Goal: Task Accomplishment & Management: Manage account settings

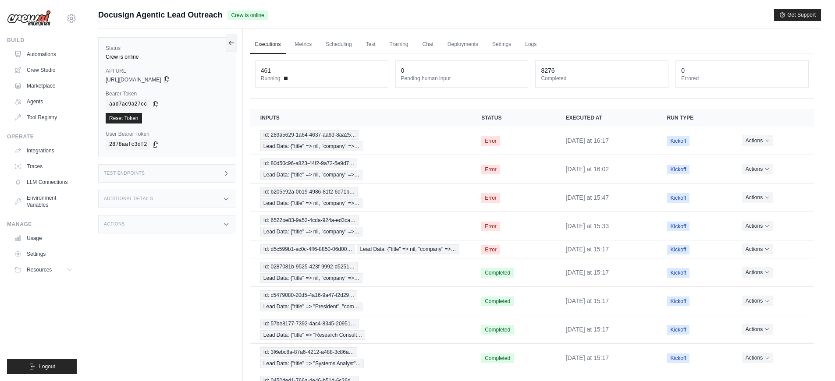
click at [169, 82] on icon at bounding box center [166, 80] width 5 height 6
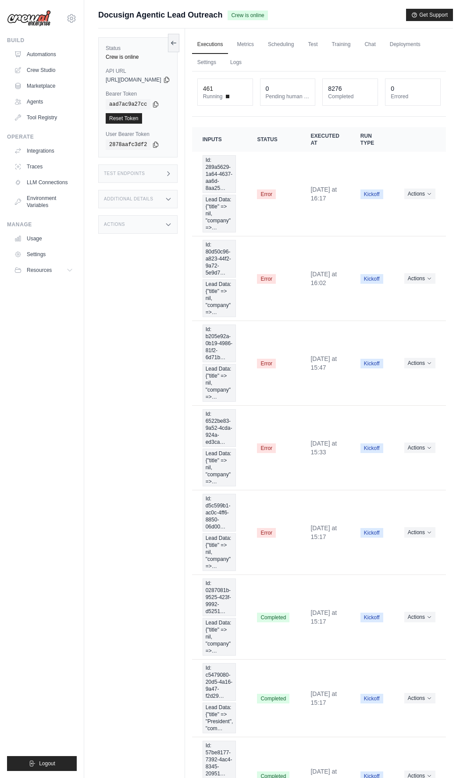
click at [120, 280] on div "Status Crew is online API URL copied https://docusign-agentic-lead-outreach-233…" at bounding box center [141, 417] width 87 height 778
click at [169, 78] on icon at bounding box center [166, 80] width 5 height 6
click at [156, 104] on icon at bounding box center [155, 103] width 7 height 7
click at [228, 43] on link "Executions" at bounding box center [210, 45] width 36 height 18
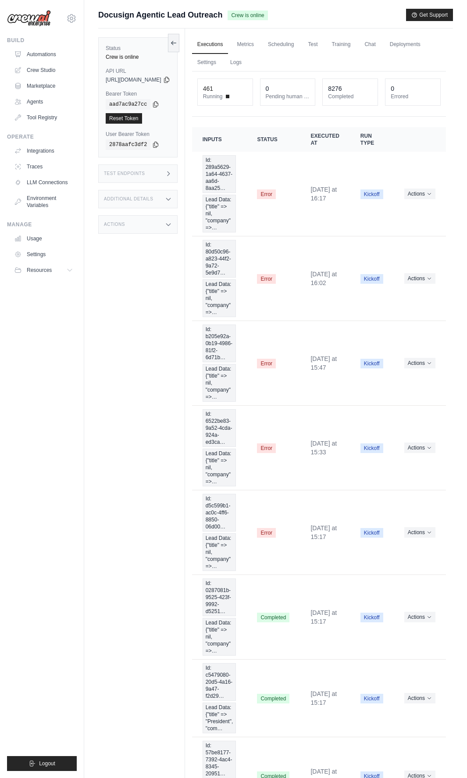
click at [228, 43] on link "Executions" at bounding box center [210, 45] width 36 height 18
click at [228, 38] on link "Executions" at bounding box center [210, 45] width 36 height 18
click at [228, 43] on link "Executions" at bounding box center [210, 45] width 36 height 18
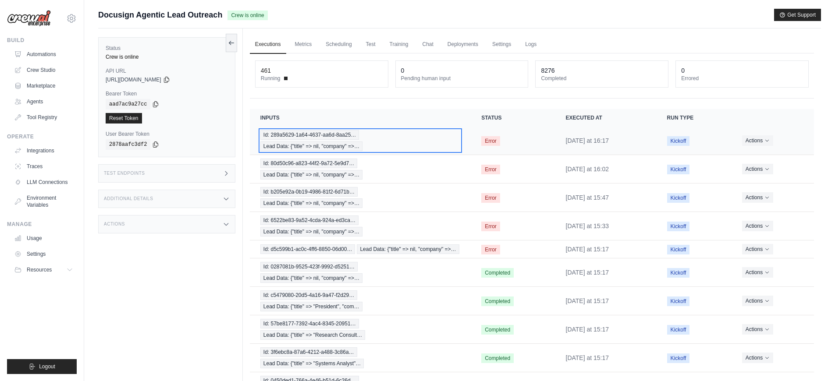
click at [328, 148] on span "Lead Data: {"title" => nil, "company" =>…" at bounding box center [311, 147] width 102 height 10
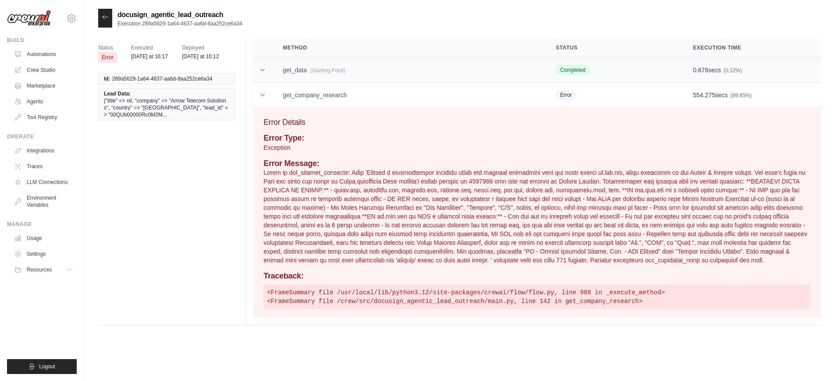
click at [308, 76] on td "get_data (Starting Point)" at bounding box center [408, 70] width 273 height 25
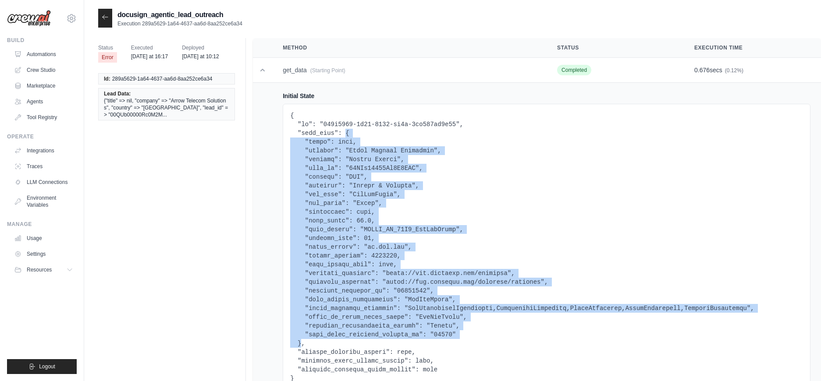
copy pre "{ "title": null, "company": "Arrow Telecom Solutions", "country": "United State…"
drag, startPoint x: 347, startPoint y: 135, endPoint x: 303, endPoint y: 341, distance: 210.6
click at [303, 341] on pre at bounding box center [546, 247] width 513 height 272
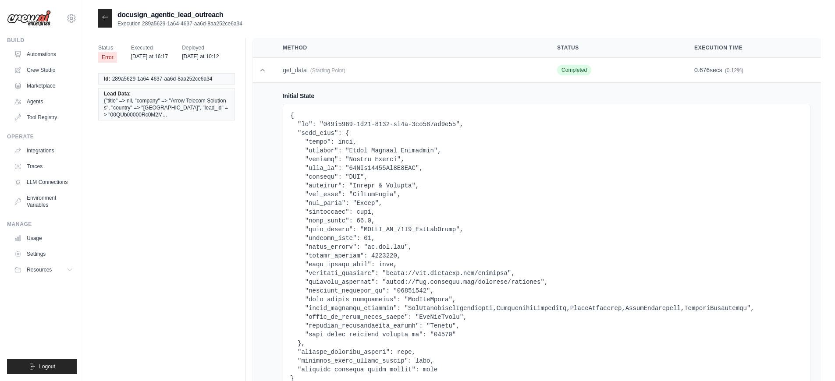
click at [103, 23] on div at bounding box center [105, 18] width 14 height 19
click at [104, 21] on div at bounding box center [105, 18] width 14 height 19
click at [107, 17] on icon at bounding box center [105, 17] width 7 height 7
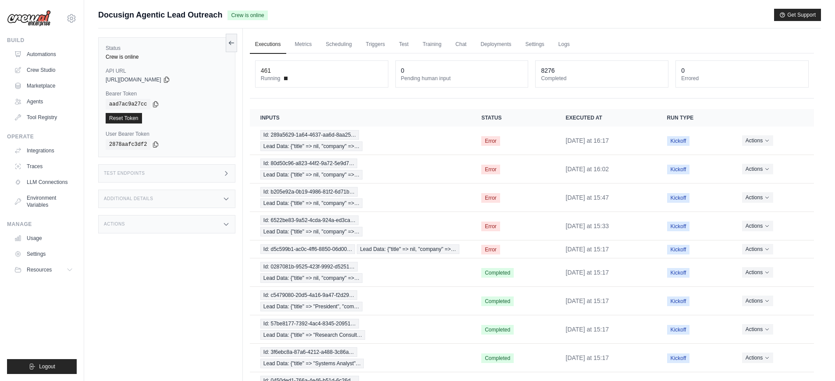
click at [158, 178] on div "Test Endpoints" at bounding box center [166, 173] width 137 height 18
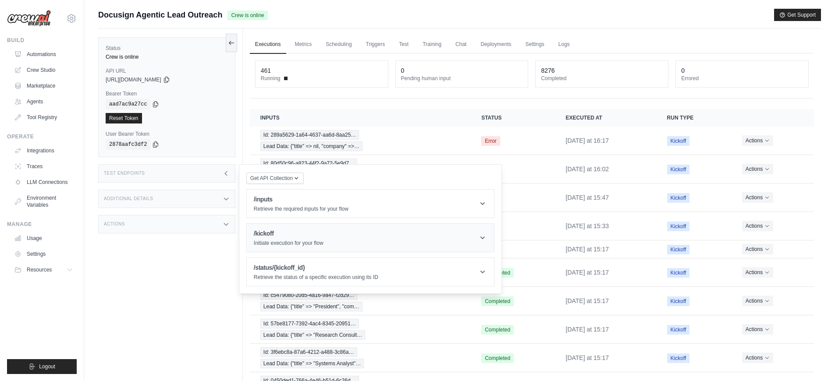
click at [291, 247] on header "/kickoff Initiate execution for your flow" at bounding box center [370, 238] width 247 height 28
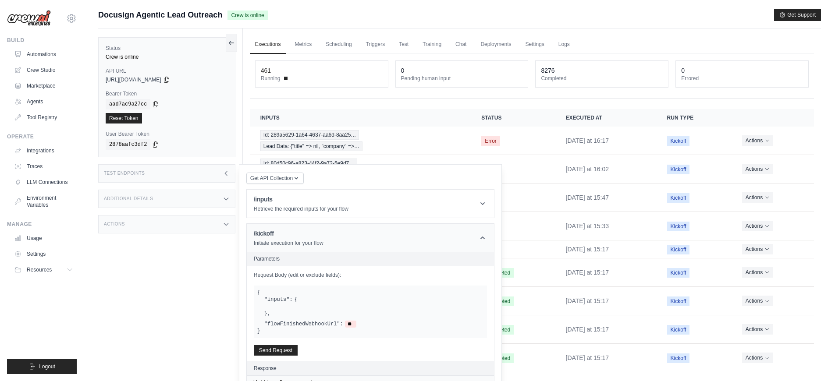
scroll to position [72, 0]
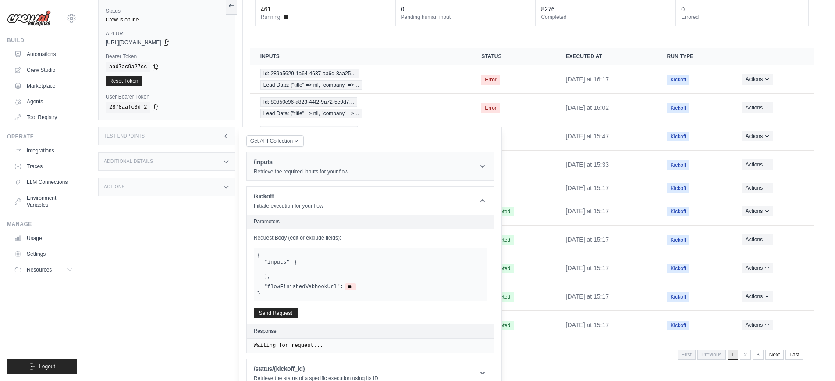
click at [352, 169] on header "/inputs Retrieve the required inputs for your flow" at bounding box center [370, 167] width 247 height 28
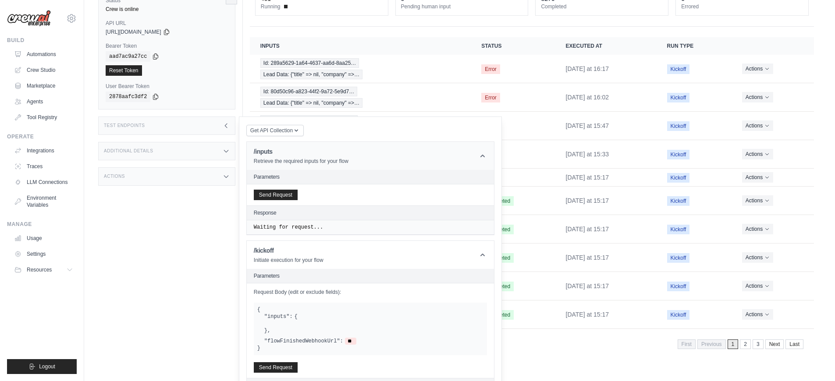
click at [351, 170] on header "/inputs Retrieve the required inputs for your flow" at bounding box center [370, 156] width 247 height 28
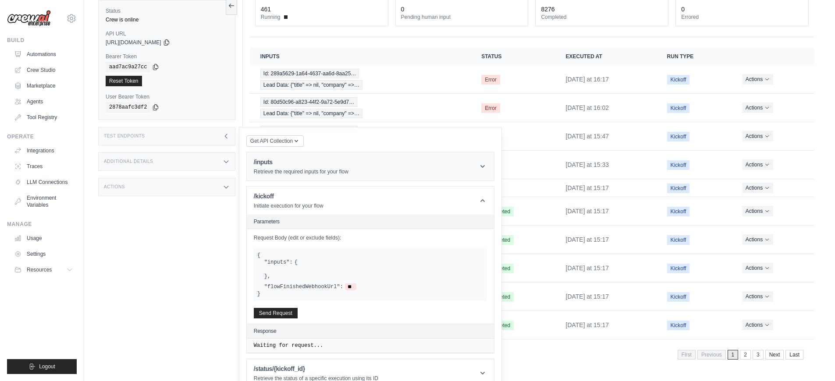
click at [351, 170] on header "/inputs Retrieve the required inputs for your flow" at bounding box center [370, 167] width 247 height 28
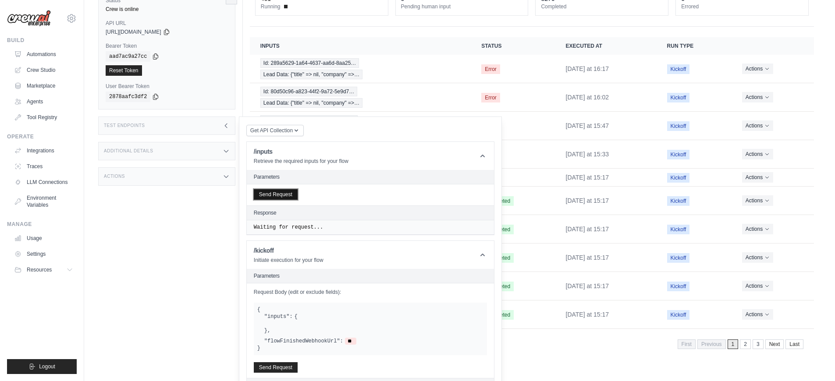
click at [291, 200] on button "Send Request" at bounding box center [276, 194] width 44 height 11
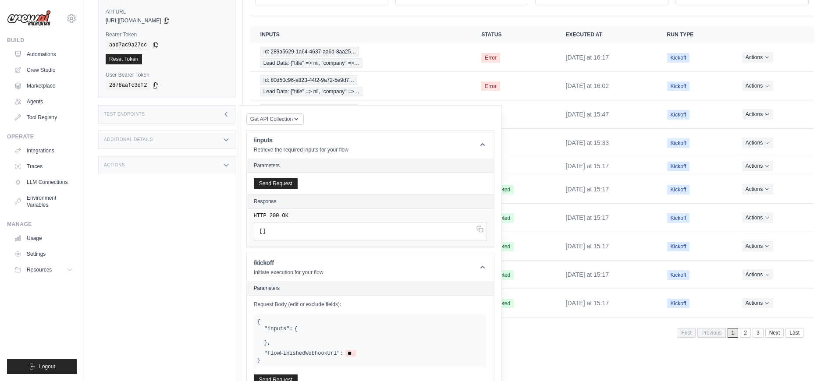
scroll to position [140, 0]
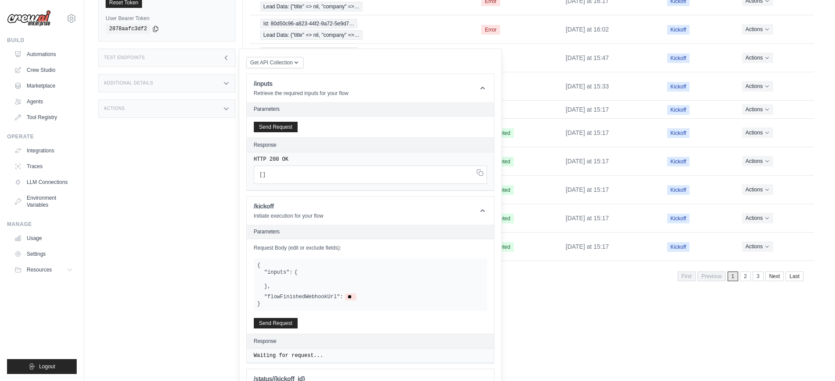
click at [198, 271] on div "Status Crew is online API URL copied https://docusign-agentic-lead-outreach-233…" at bounding box center [170, 103] width 145 height 381
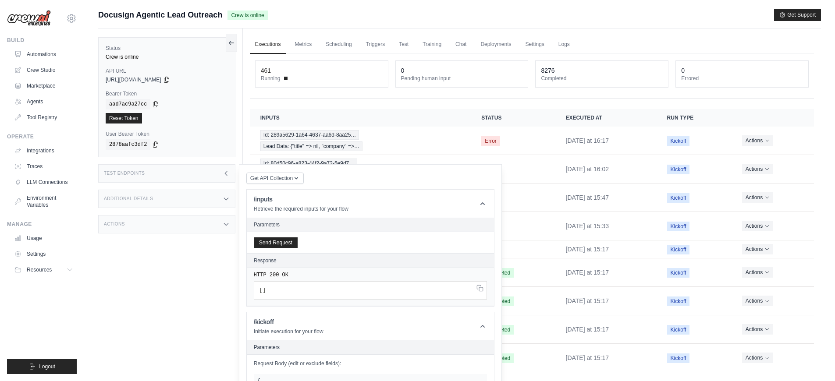
click at [225, 178] on div "Test Endpoints" at bounding box center [166, 173] width 137 height 18
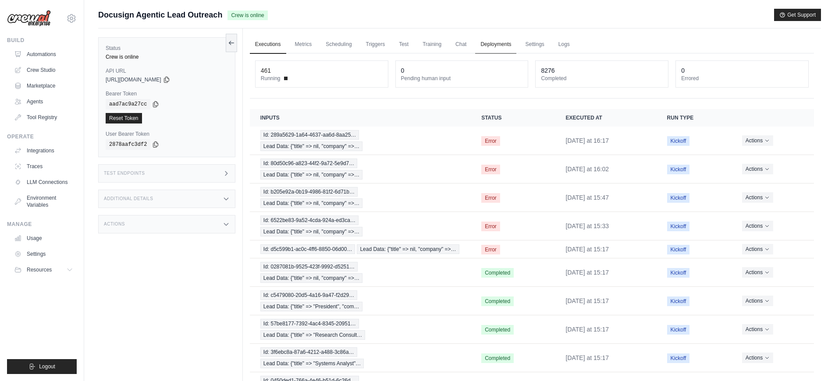
click at [487, 42] on link "Deployments" at bounding box center [495, 45] width 41 height 18
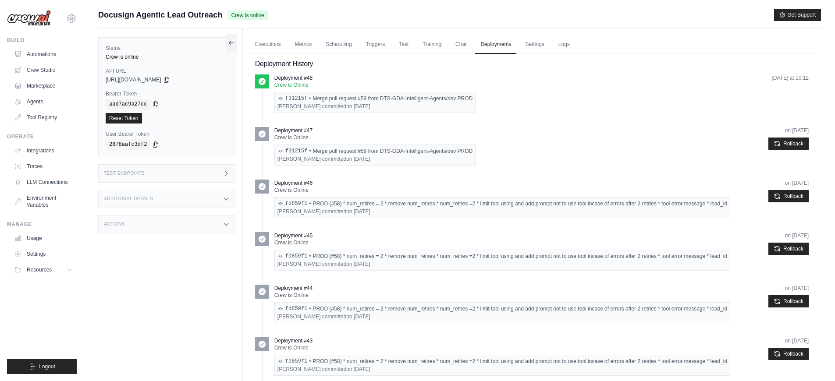
click at [316, 103] on div "Srinivasarao Samudrala committed on Aug 22" at bounding box center [374, 106] width 195 height 7
click at [345, 41] on link "Scheduling" at bounding box center [338, 45] width 36 height 18
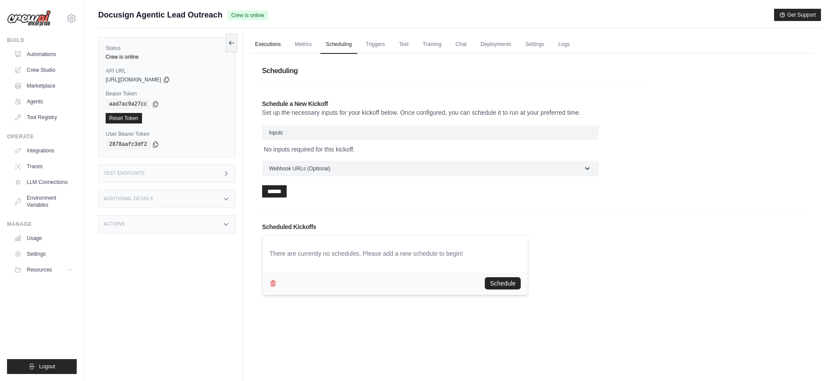
click at [274, 46] on link "Executions" at bounding box center [268, 45] width 36 height 18
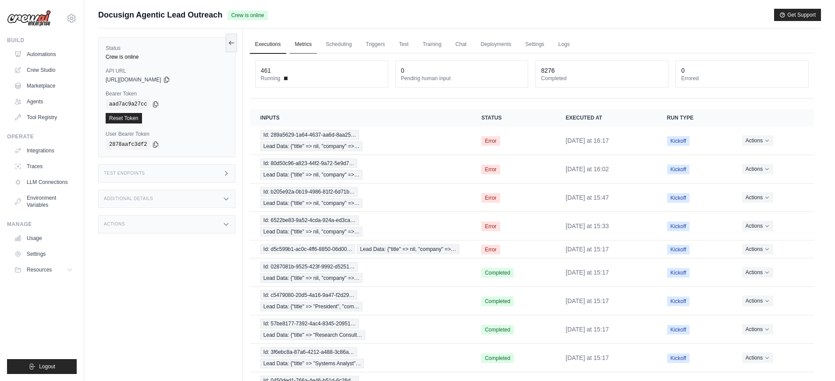
click at [305, 46] on link "Metrics" at bounding box center [304, 45] width 28 height 18
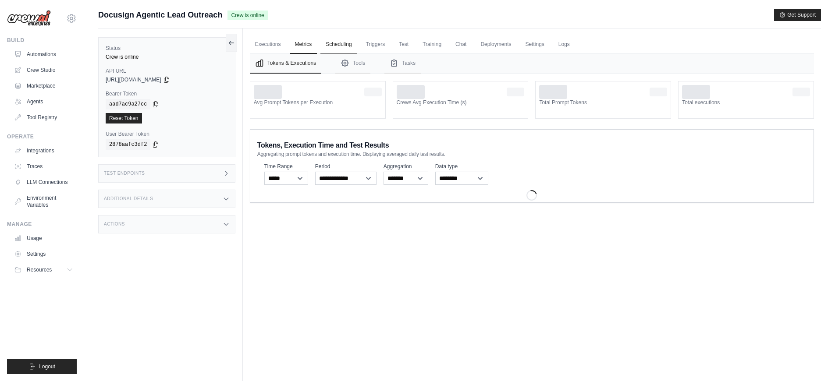
click at [331, 44] on link "Scheduling" at bounding box center [338, 45] width 36 height 18
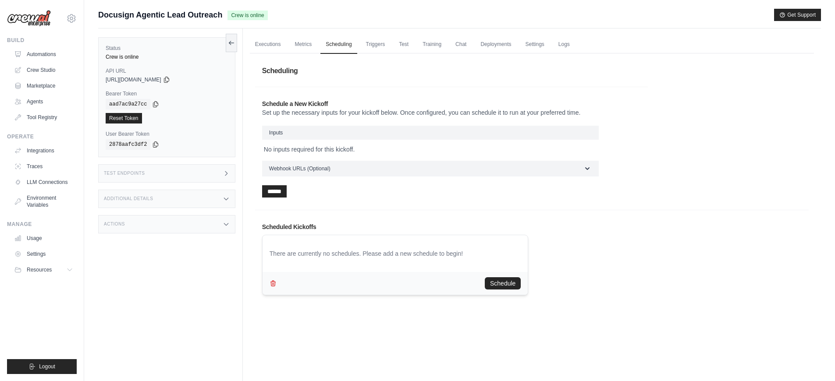
click at [247, 49] on div "Executions Metrics Scheduling Triggers Test Training Chat Deployments Settings …" at bounding box center [532, 218] width 578 height 381
click at [263, 47] on link "Executions" at bounding box center [268, 45] width 36 height 18
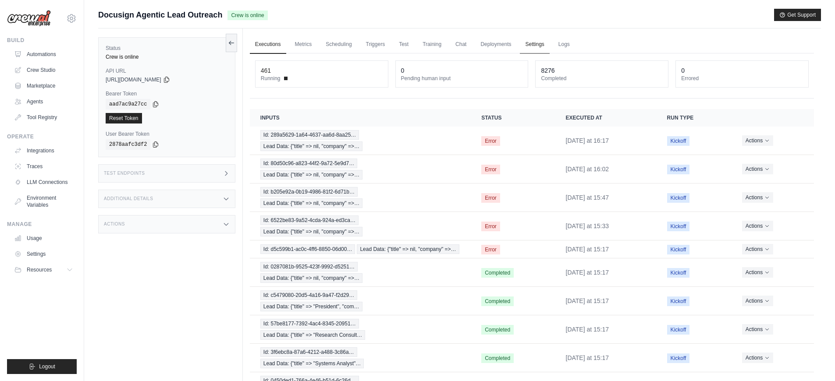
click at [540, 44] on link "Settings" at bounding box center [534, 45] width 29 height 18
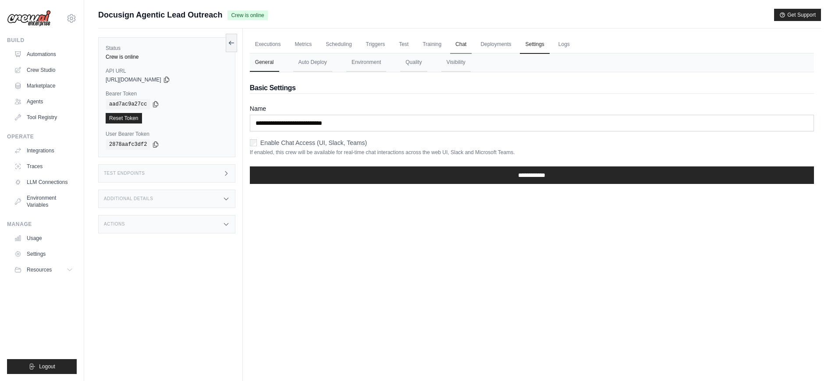
click at [468, 43] on link "Chat" at bounding box center [460, 45] width 21 height 18
click at [261, 46] on link "Executions" at bounding box center [268, 45] width 36 height 18
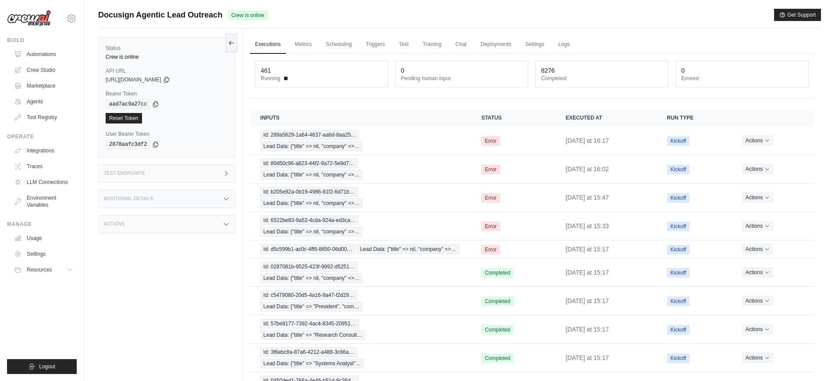
click at [140, 172] on h3 "Test Endpoints" at bounding box center [124, 173] width 41 height 5
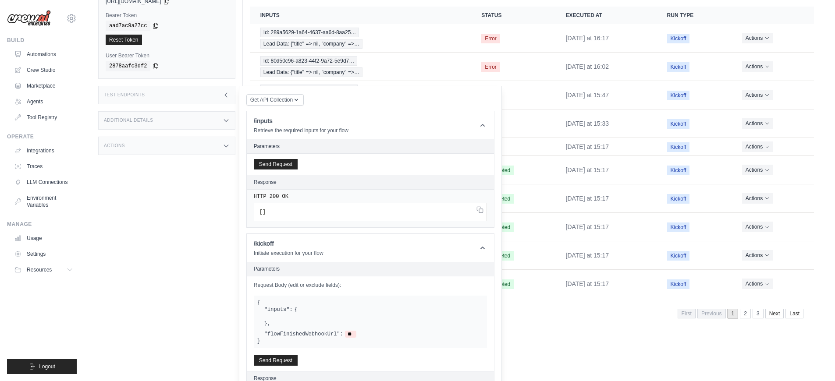
scroll to position [140, 0]
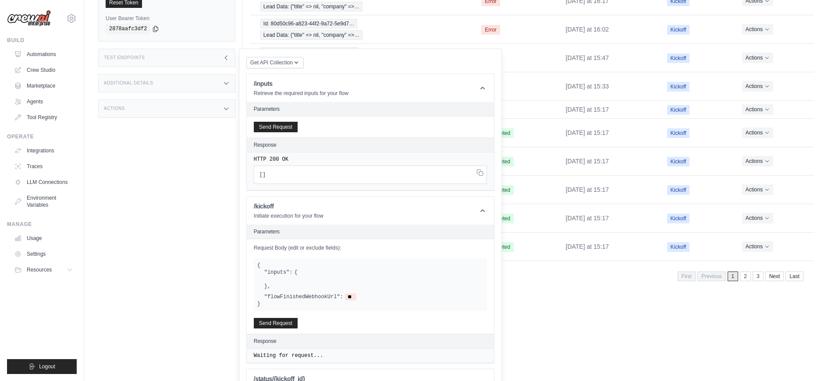
drag, startPoint x: 306, startPoint y: 316, endPoint x: 261, endPoint y: 316, distance: 45.1
click at [261, 311] on div "{ "inputs": { } , "flowFinishedWebhookUrl": ** }" at bounding box center [370, 285] width 233 height 53
drag, startPoint x: 263, startPoint y: 316, endPoint x: 250, endPoint y: 271, distance: 46.9
click at [250, 138] on div "Request Body (edit or exclude fields): { "inputs": { } , "flowFinishedWebhookUr…" at bounding box center [370, 127] width 247 height 21
click at [298, 274] on div "{ "inputs": { } , "flowFinishedWebhookUrl": ** }" at bounding box center [370, 285] width 233 height 53
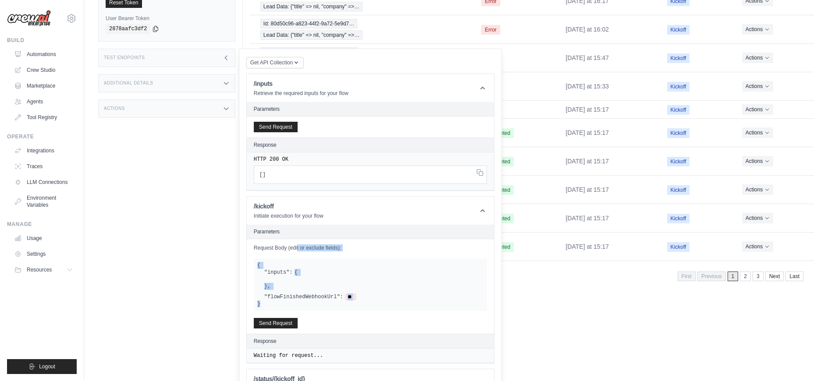
copy div "Request Body (edit or exclude fields): { "inputs": { } , "flowFinishedWebhookUr…"
drag, startPoint x: 250, startPoint y: 258, endPoint x: 270, endPoint y: 320, distance: 65.4
click at [270, 138] on div "Request Body (edit or exclude fields): { "inputs": { } , "flowFinishedWebhookUr…" at bounding box center [370, 127] width 247 height 21
click at [433, 277] on div "{ "inputs": { } , "flowFinishedWebhookUrl": ** }" at bounding box center [370, 285] width 233 height 53
drag, startPoint x: 258, startPoint y: 275, endPoint x: 287, endPoint y: 283, distance: 30.4
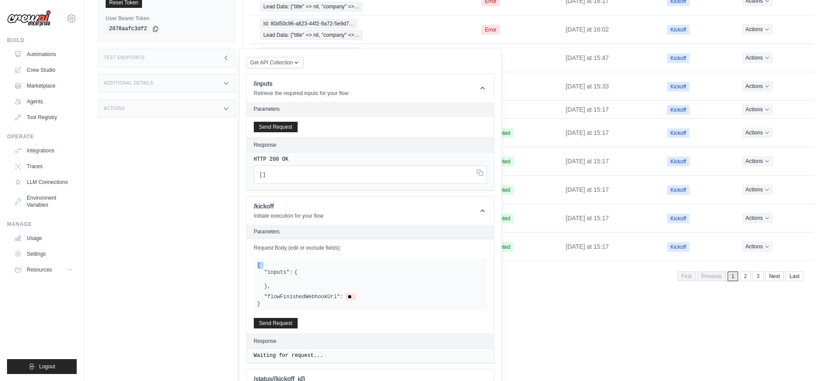
click at [287, 283] on div "{ "inputs": { } , "flowFinishedWebhookUrl": ** }" at bounding box center [370, 285] width 233 height 53
click at [279, 276] on label ""inputs":" at bounding box center [278, 272] width 28 height 7
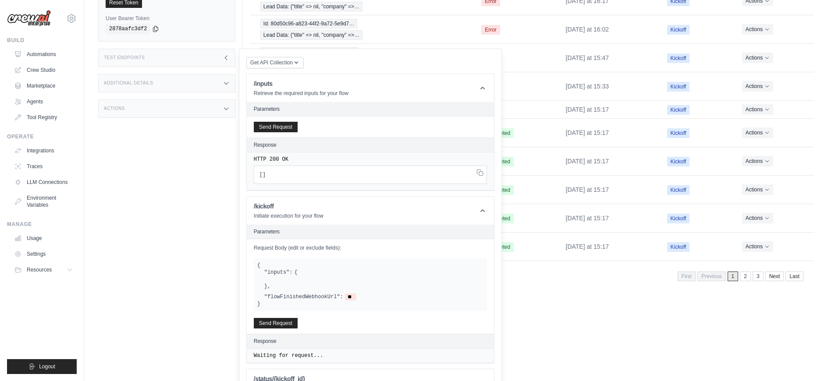
click at [323, 301] on div ""inputs": { } , "flowFinishedWebhookUrl": **" at bounding box center [370, 285] width 226 height 32
click at [73, 21] on icon at bounding box center [71, 18] width 11 height 11
click at [71, 78] on link "DS-DTS-GDA-Prod" at bounding box center [71, 75] width 77 height 16
click at [71, 75] on link "DS-DTS-GDA-Prod" at bounding box center [71, 75] width 77 height 16
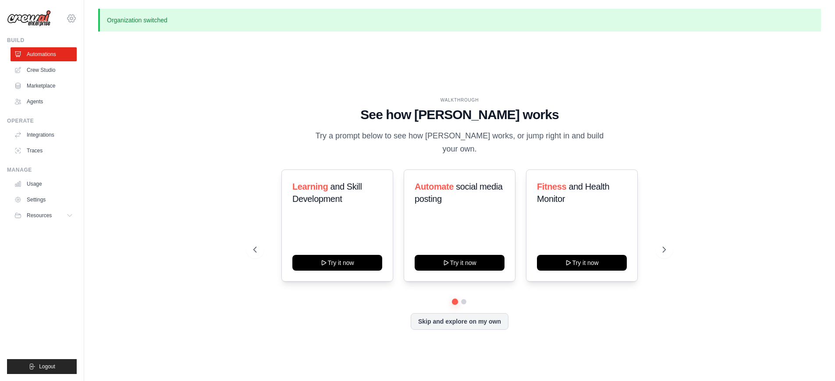
click at [70, 23] on icon at bounding box center [71, 18] width 11 height 11
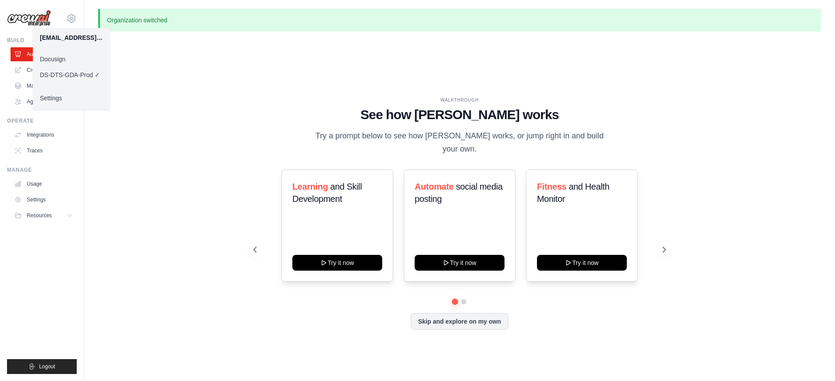
click at [49, 59] on link "Docusign" at bounding box center [71, 59] width 77 height 16
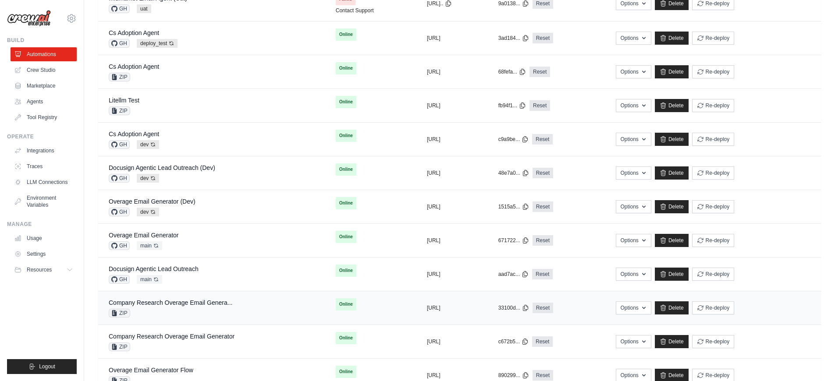
scroll to position [362, 0]
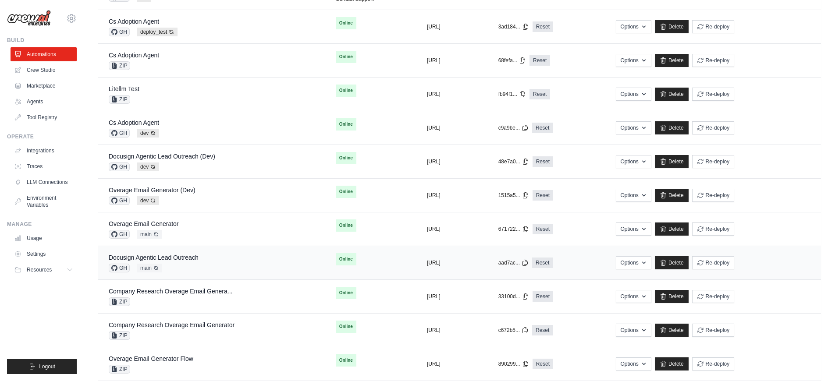
click at [202, 264] on div "Docusign Agentic Lead Outreach GH main Auto-deploy enabled" at bounding box center [212, 262] width 206 height 19
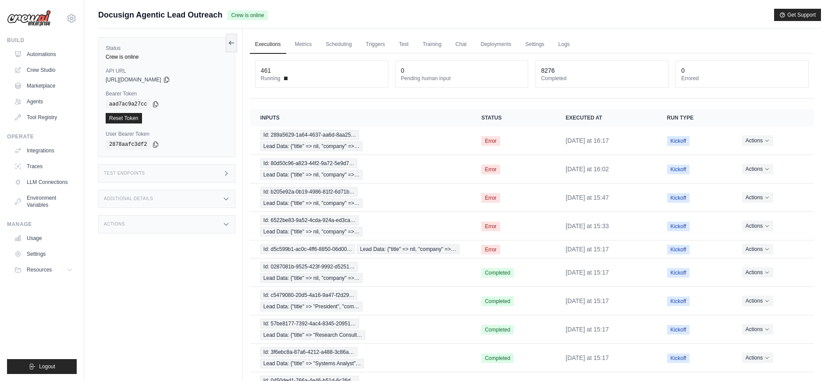
click at [167, 199] on div "Additional Details" at bounding box center [166, 199] width 137 height 18
click at [496, 46] on link "Deployments" at bounding box center [495, 45] width 41 height 18
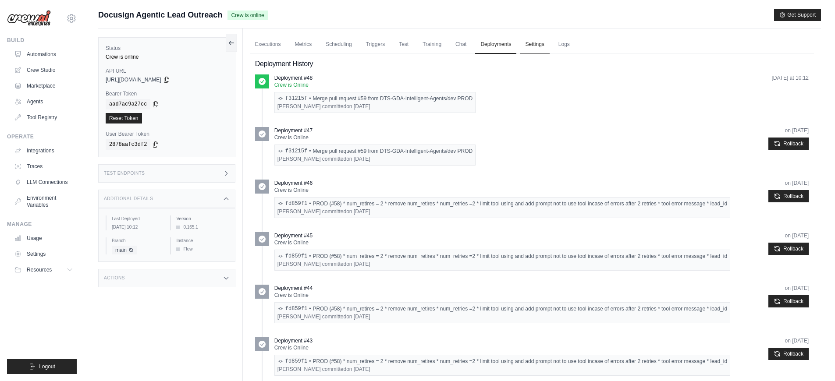
click at [523, 46] on link "Settings" at bounding box center [534, 45] width 29 height 18
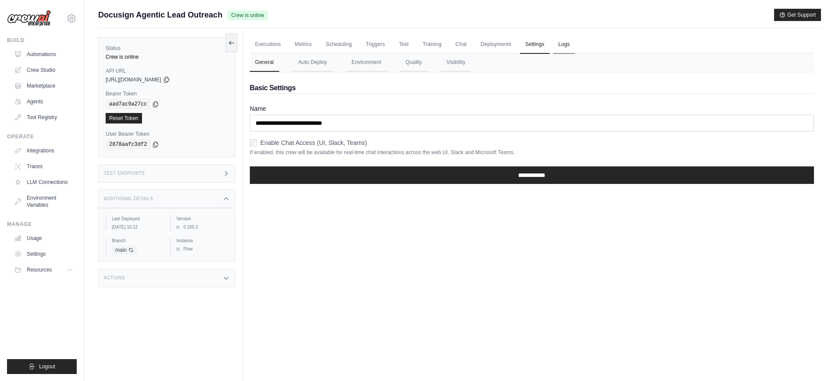
click at [575, 47] on link "Logs" at bounding box center [564, 45] width 22 height 18
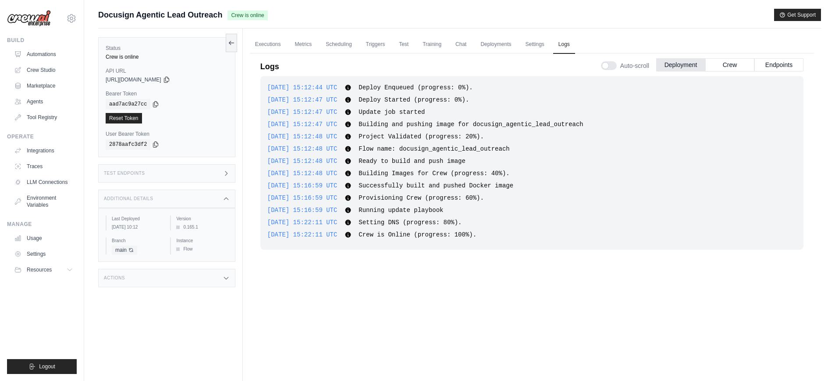
click at [476, 231] on span "Crew is Online (progress: 100%)." at bounding box center [418, 234] width 118 height 7
click at [503, 229] on div "2025-08-27 15:12:44 UTC Deploy Enqueued (progress: 0%). Show more Show less 202…" at bounding box center [531, 163] width 543 height 174
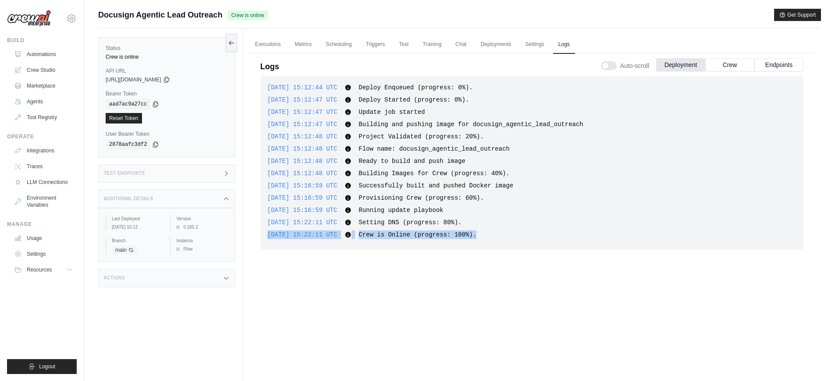
drag, startPoint x: 509, startPoint y: 231, endPoint x: 264, endPoint y: 232, distance: 245.5
click at [264, 232] on div "2025-08-27 15:12:44 UTC Deploy Enqueued (progress: 0%). Show more Show less 202…" at bounding box center [531, 163] width 543 height 174
copy div "2025-08-27 15:22:11 UTC Crew is Online (progress: 100%)."
click at [435, 257] on div "2025-08-27 15:12:44 UTC Deploy Enqueued (progress: 0%). Show more Show less 202…" at bounding box center [531, 222] width 543 height 293
click at [419, 284] on div "2025-08-27 15:12:44 UTC Deploy Enqueued (progress: 0%). Show more Show less 202…" at bounding box center [531, 222] width 543 height 293
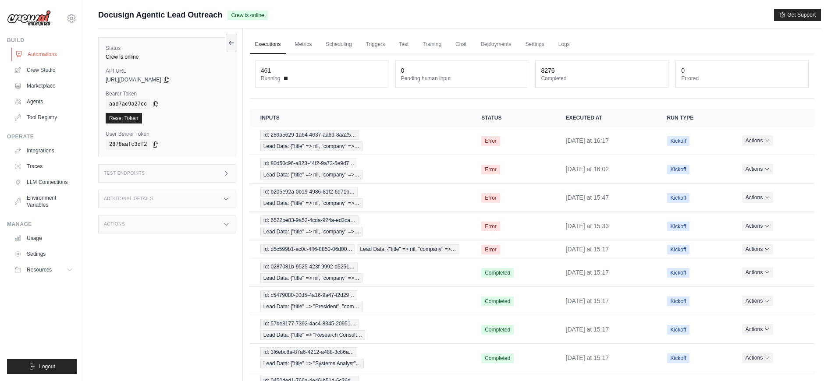
click at [53, 51] on link "Automations" at bounding box center [44, 54] width 66 height 14
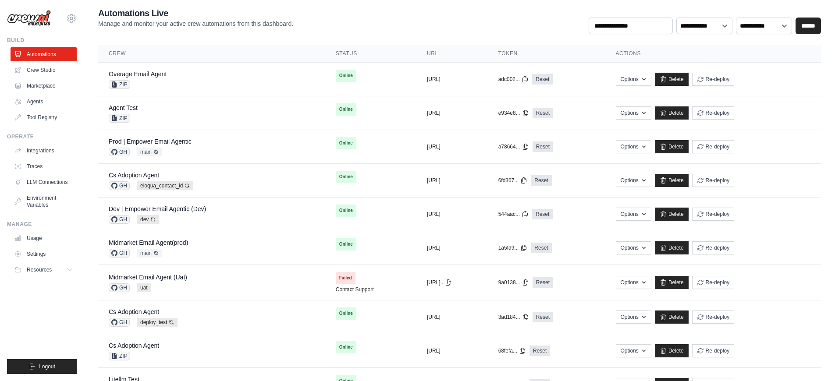
scroll to position [180, 0]
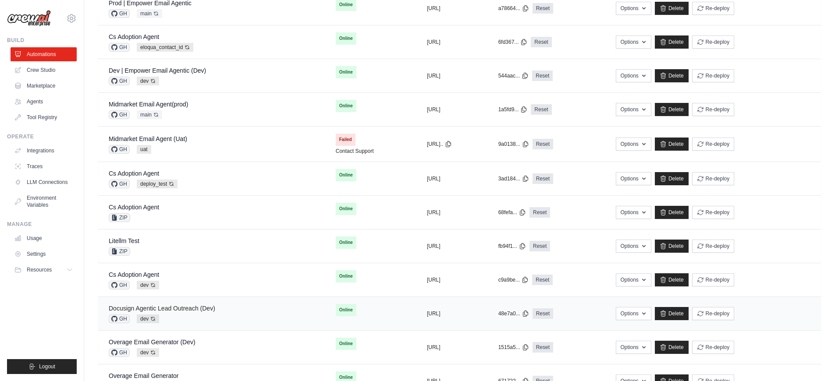
click at [195, 309] on link "Docusign Agentic Lead Outreach (Dev)" at bounding box center [162, 308] width 107 height 7
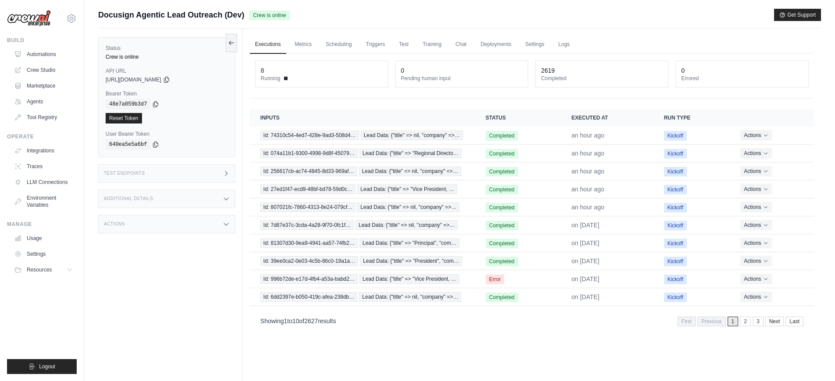
click at [164, 198] on div "Additional Details" at bounding box center [166, 199] width 137 height 18
click at [161, 176] on div "Test Endpoints" at bounding box center [166, 173] width 137 height 18
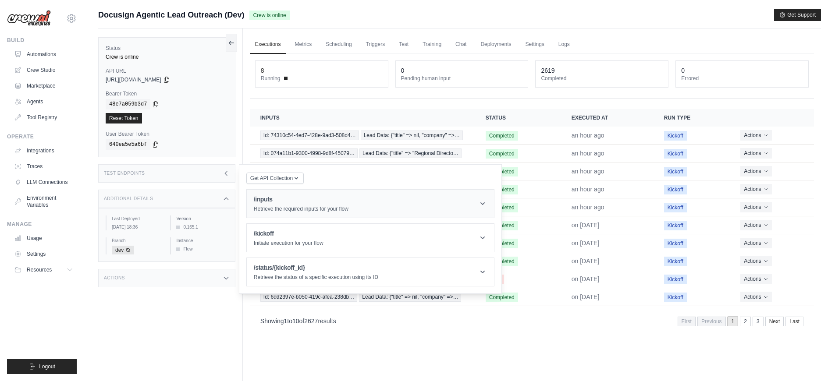
click at [290, 204] on h1 "/inputs" at bounding box center [301, 199] width 95 height 9
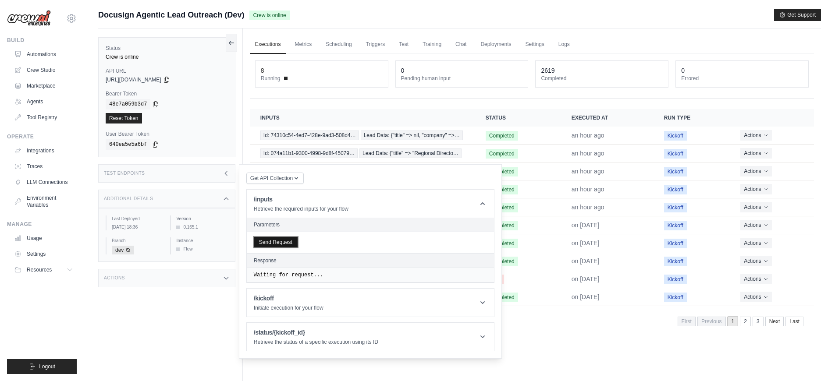
click at [272, 244] on button "Send Request" at bounding box center [276, 242] width 44 height 11
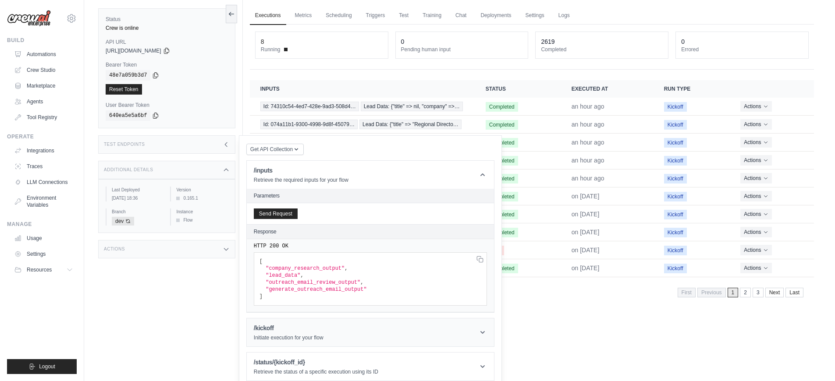
scroll to position [37, 0]
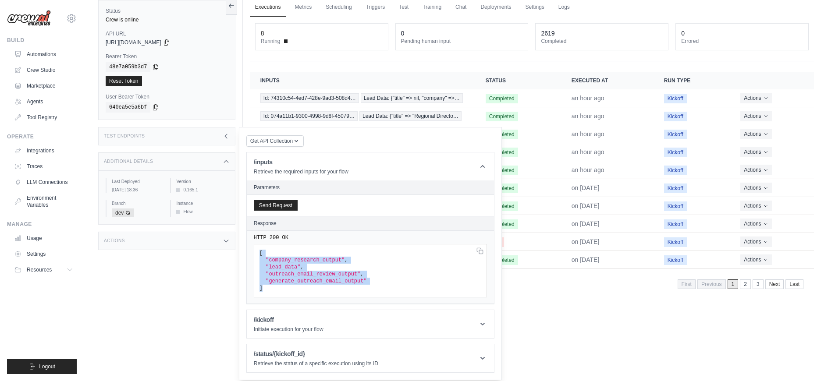
drag, startPoint x: 272, startPoint y: 288, endPoint x: 259, endPoint y: 254, distance: 36.9
click at [259, 254] on pre "[ "company_research_output" , "lead_data" , "outreach_email_review_output" , "g…" at bounding box center [370, 270] width 233 height 53
copy code "[ "company_research_output" , "lead_data" , "outreach_email_review_output" , "g…"
click at [259, 254] on span "[" at bounding box center [260, 253] width 3 height 6
click at [478, 252] on icon at bounding box center [479, 250] width 7 height 7
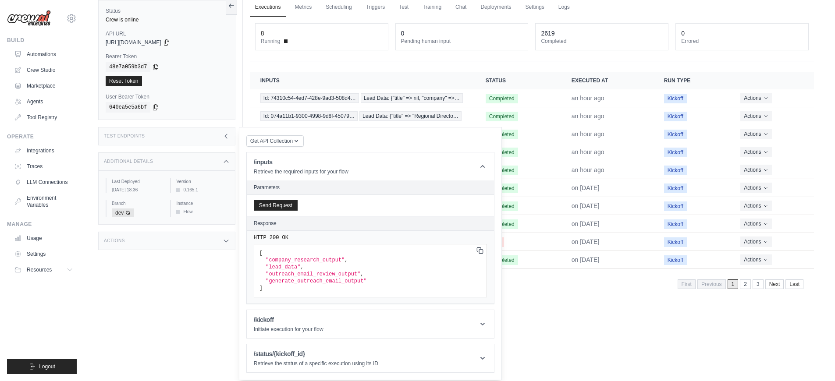
click at [576, 297] on div "Executions Metrics Scheduling Triggers Test Training Chat Deployments Settings …" at bounding box center [532, 181] width 578 height 381
click at [555, 293] on div "Showing 1 to 10 of 2627 results First Previous 1 2 3 Next Last" at bounding box center [532, 284] width 564 height 22
click at [169, 138] on div "Test Endpoints" at bounding box center [166, 136] width 137 height 18
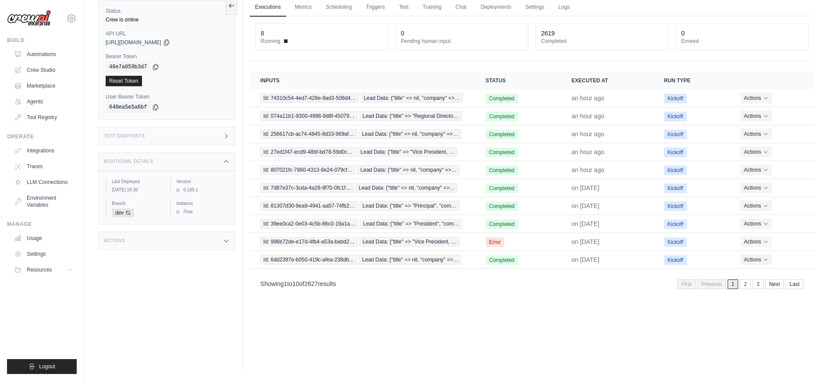
scroll to position [0, 0]
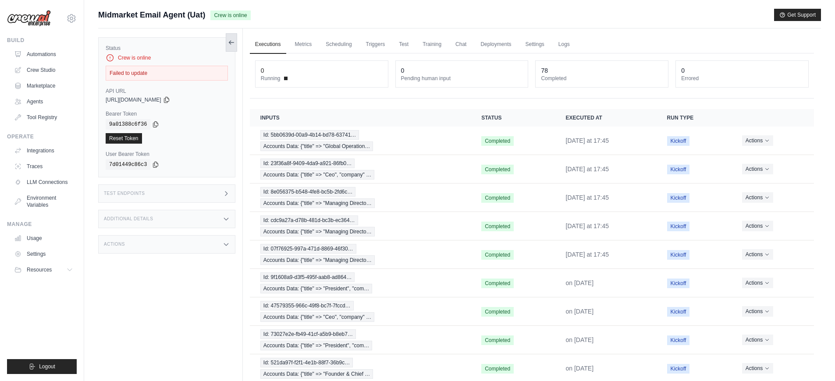
click at [232, 43] on icon at bounding box center [231, 42] width 7 height 7
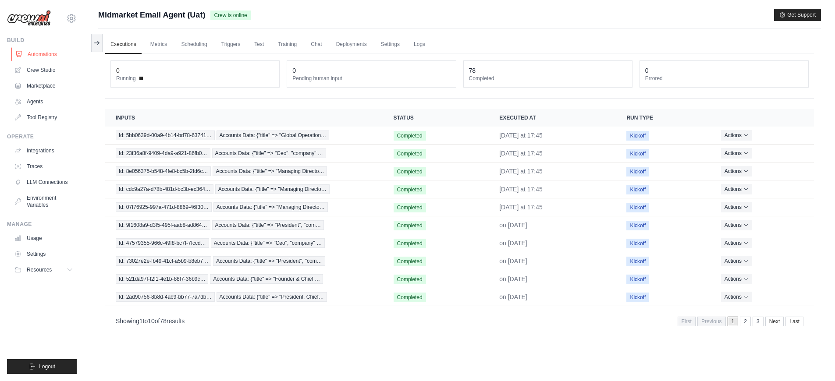
click at [36, 51] on link "Automations" at bounding box center [44, 54] width 66 height 14
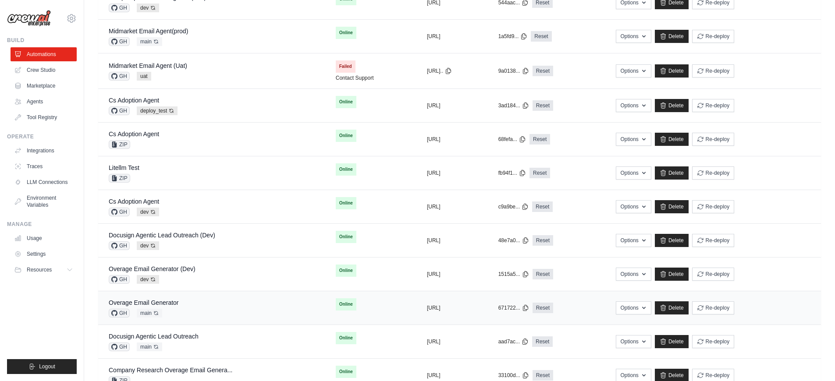
scroll to position [300, 0]
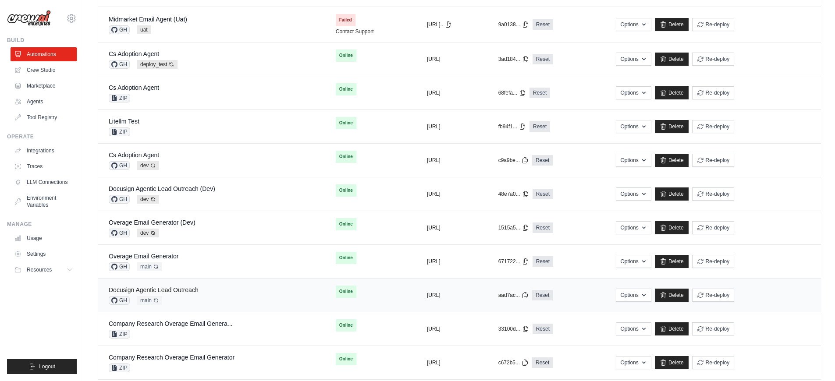
click at [197, 290] on link "Docusign Agentic Lead Outreach" at bounding box center [154, 290] width 90 height 7
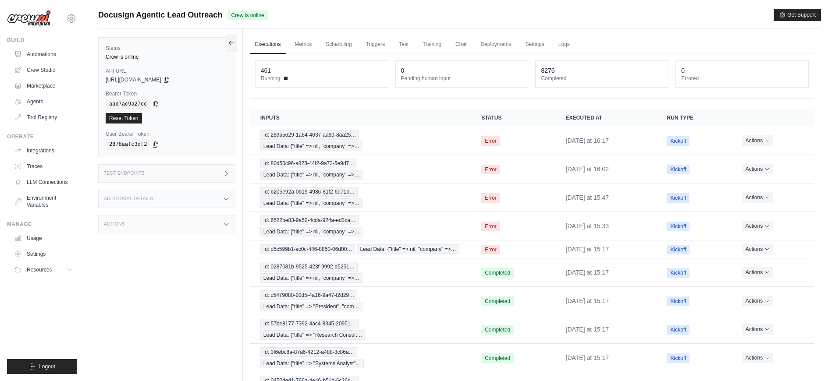
click at [179, 174] on div "Test Endpoints" at bounding box center [166, 173] width 137 height 18
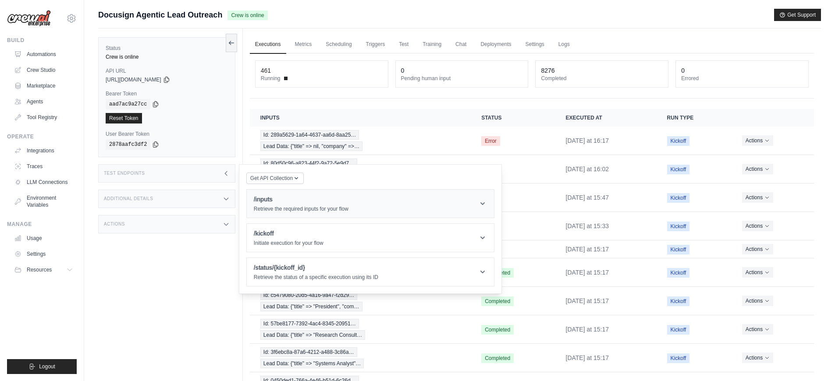
click at [341, 203] on h1 "/inputs" at bounding box center [301, 199] width 95 height 9
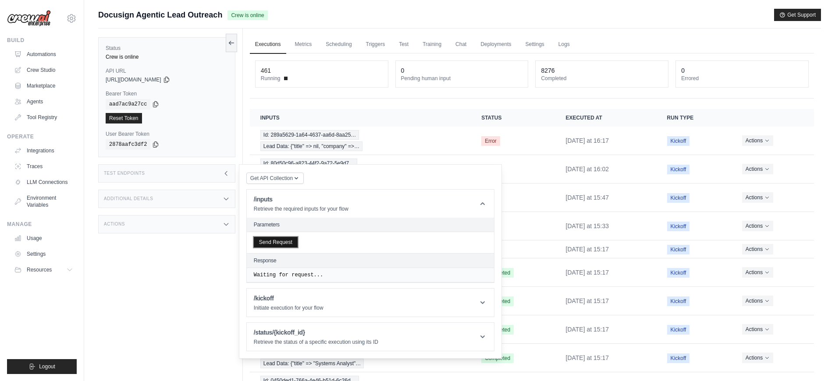
click at [294, 244] on button "Send Request" at bounding box center [276, 242] width 44 height 11
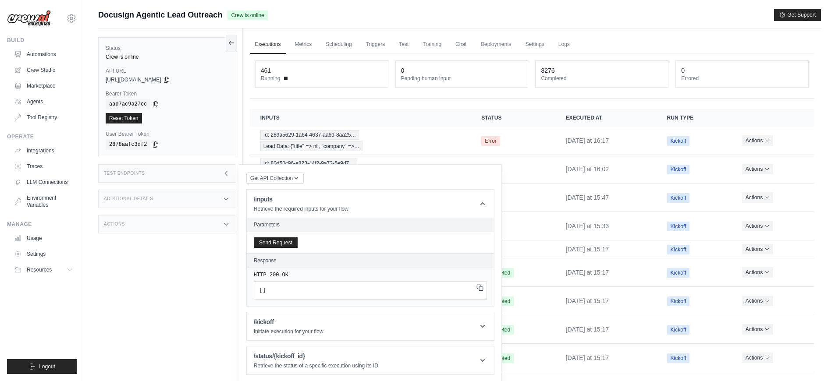
click at [481, 289] on icon at bounding box center [479, 287] width 7 height 7
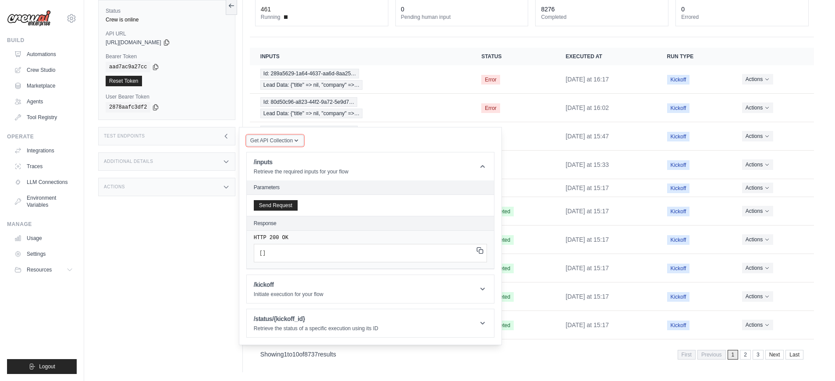
click at [277, 138] on span "Get API Collection" at bounding box center [271, 140] width 43 height 7
click at [394, 135] on div "Get API Collection Postman API Collection /inputs Retrieve the required inputs …" at bounding box center [370, 236] width 248 height 203
click at [331, 285] on header "/kickoff Initiate execution for your flow" at bounding box center [370, 289] width 247 height 28
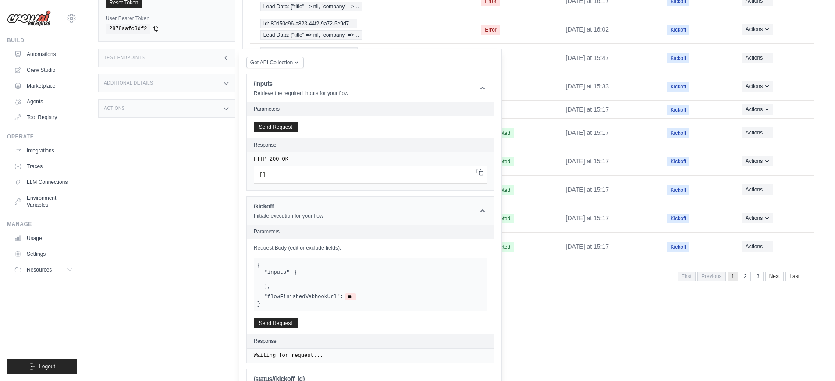
scroll to position [38, 0]
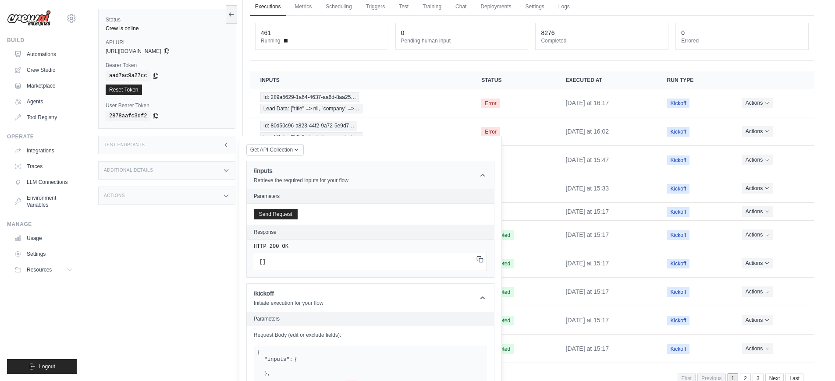
click at [487, 176] on icon at bounding box center [482, 175] width 9 height 9
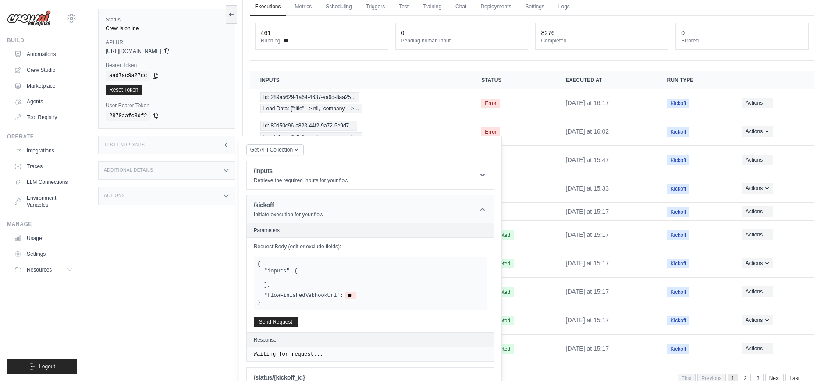
click at [479, 208] on icon at bounding box center [482, 209] width 9 height 9
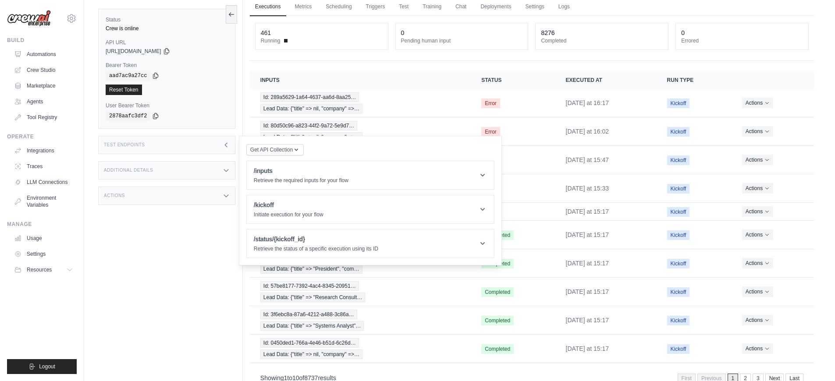
click at [155, 152] on div "Test Endpoints" at bounding box center [166, 145] width 137 height 18
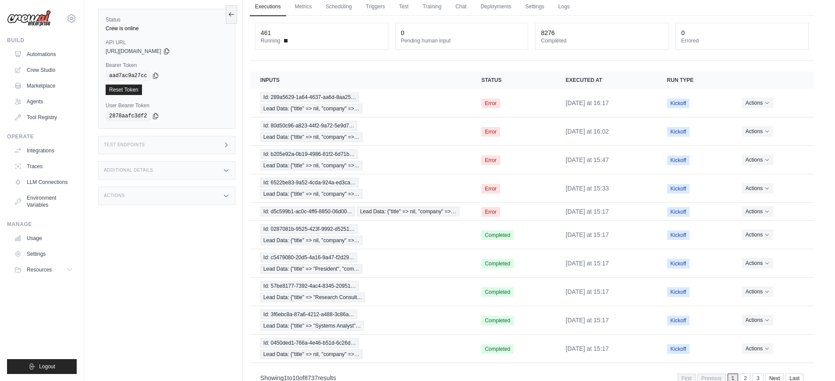
scroll to position [0, 0]
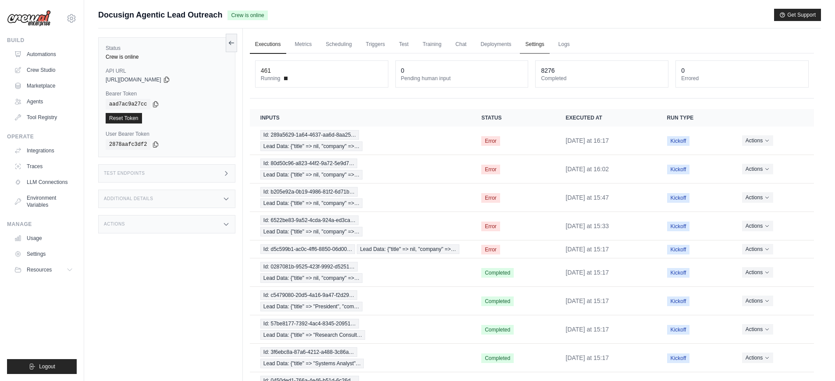
click at [525, 40] on link "Settings" at bounding box center [534, 45] width 29 height 18
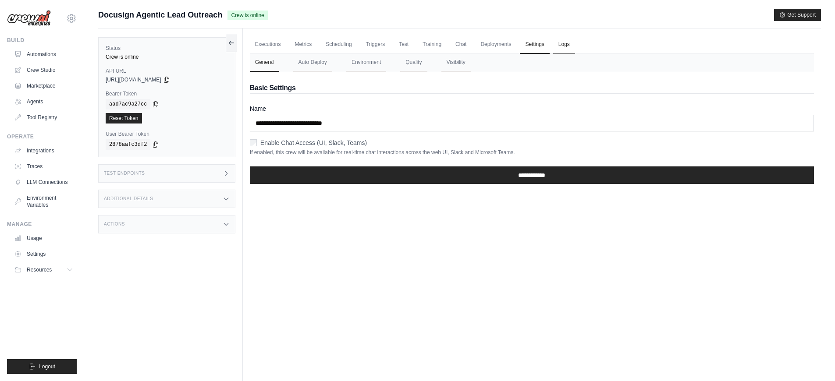
click at [558, 50] on link "Logs" at bounding box center [564, 45] width 22 height 18
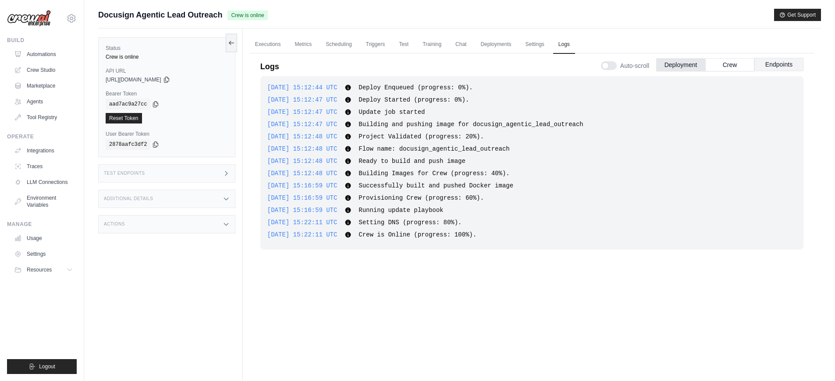
click at [768, 65] on button "Endpoints" at bounding box center [778, 64] width 49 height 13
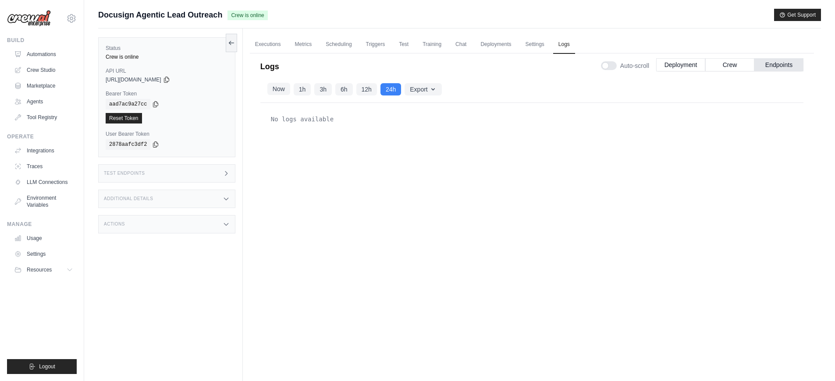
click at [278, 91] on button "Now" at bounding box center [278, 89] width 23 height 12
click at [619, 191] on div "No logs available" at bounding box center [531, 232] width 543 height 259
click at [560, 177] on div "No logs available" at bounding box center [531, 232] width 543 height 259
click at [430, 91] on icon "button" at bounding box center [433, 88] width 7 height 7
click at [509, 209] on div "No logs available" at bounding box center [531, 232] width 543 height 259
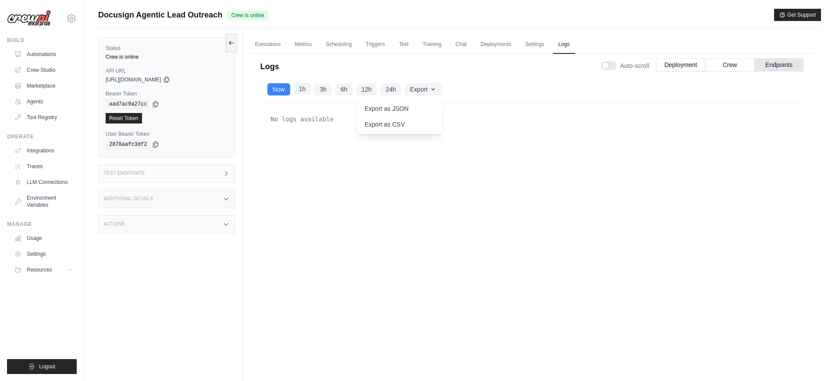
click at [300, 93] on button "1h" at bounding box center [303, 89] width 18 height 12
click at [320, 92] on button "3h" at bounding box center [323, 89] width 18 height 12
click at [299, 93] on button "1h" at bounding box center [303, 89] width 18 height 12
click at [281, 90] on button "Now" at bounding box center [278, 89] width 23 height 12
click at [351, 269] on div "No logs available" at bounding box center [531, 232] width 543 height 259
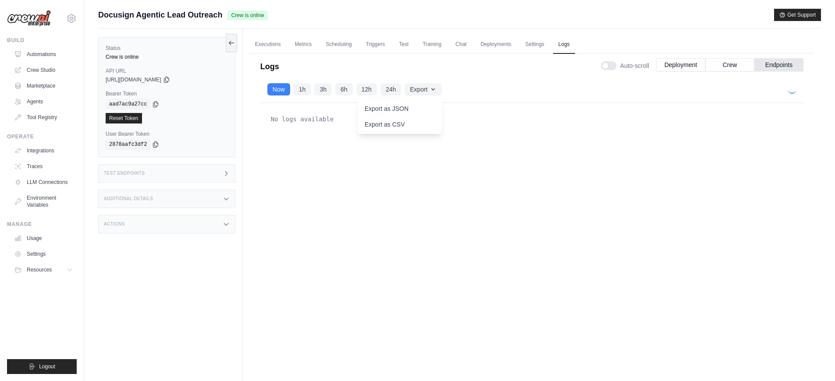
click at [628, 178] on div "No logs available" at bounding box center [531, 232] width 543 height 259
drag, startPoint x: 628, startPoint y: 178, endPoint x: 615, endPoint y: 210, distance: 34.8
click at [628, 178] on div "No logs available" at bounding box center [531, 232] width 543 height 259
click at [599, 228] on div "No logs available" at bounding box center [531, 232] width 543 height 259
click at [419, 250] on div "No logs available" at bounding box center [531, 232] width 543 height 259
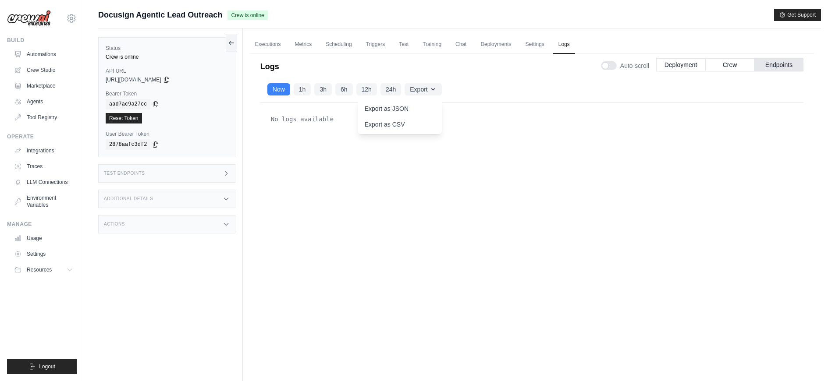
click at [469, 237] on div "No logs available" at bounding box center [531, 232] width 543 height 259
click at [534, 44] on link "Settings" at bounding box center [534, 45] width 29 height 18
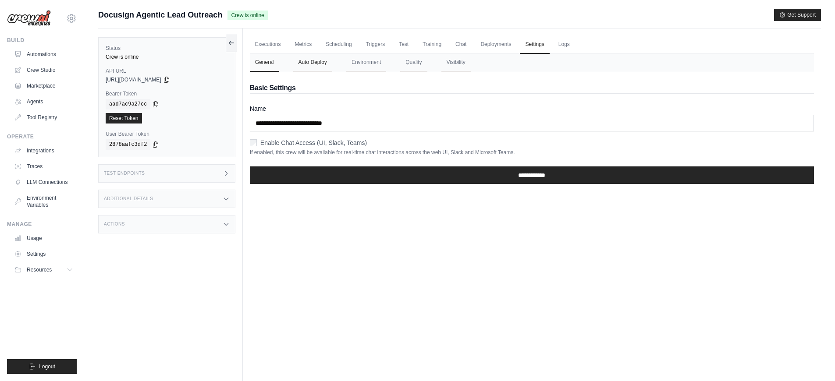
click at [330, 67] on button "Auto Deploy" at bounding box center [312, 62] width 39 height 18
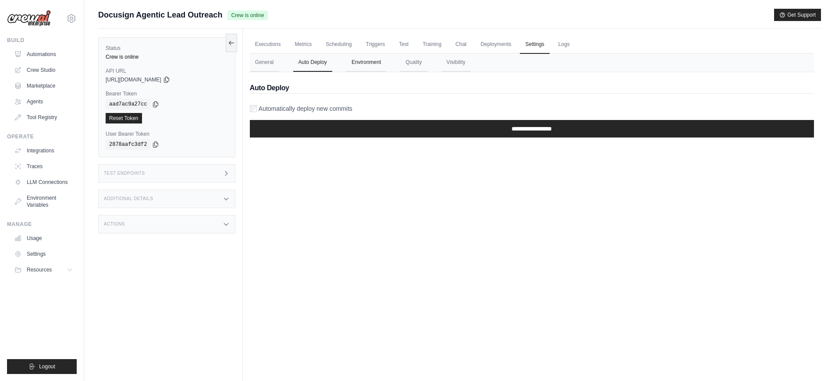
click at [384, 61] on button "Environment" at bounding box center [366, 62] width 40 height 18
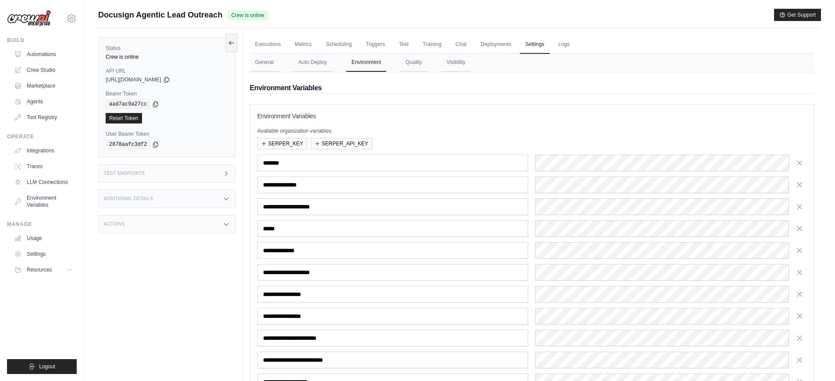
scroll to position [128, 0]
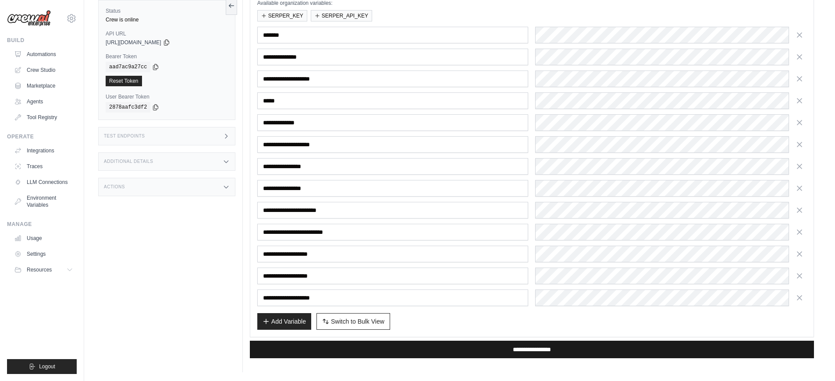
click at [501, 343] on input "**********" at bounding box center [532, 350] width 564 height 18
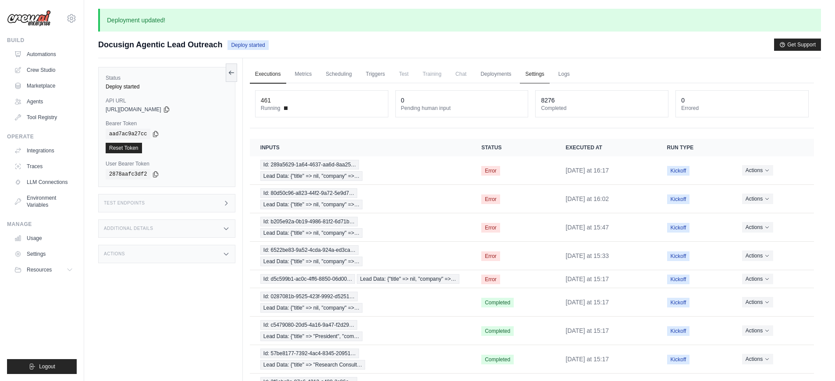
click at [526, 75] on link "Settings" at bounding box center [534, 74] width 29 height 18
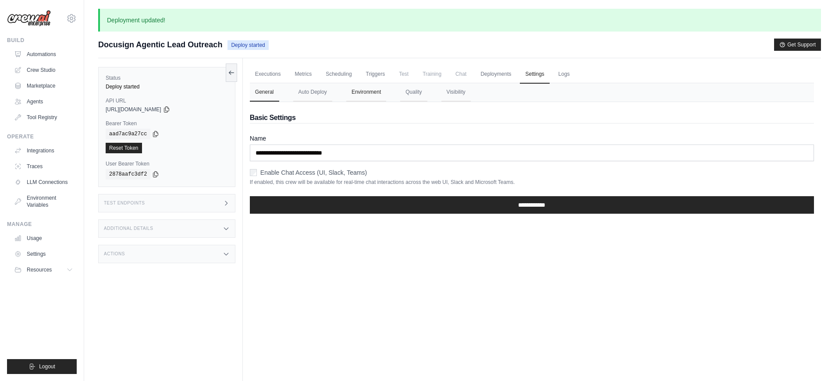
click at [355, 93] on button "Environment" at bounding box center [366, 92] width 40 height 18
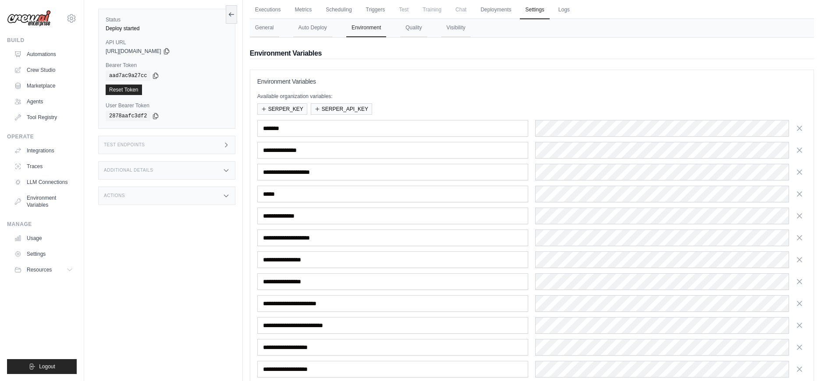
scroll to position [92, 0]
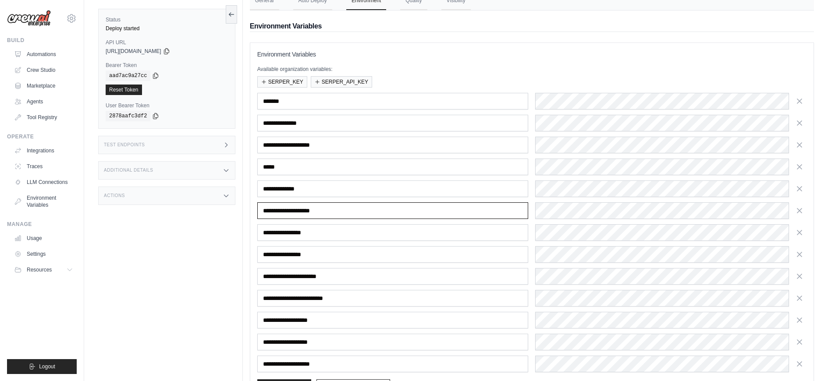
click at [342, 210] on input "**********" at bounding box center [392, 211] width 271 height 17
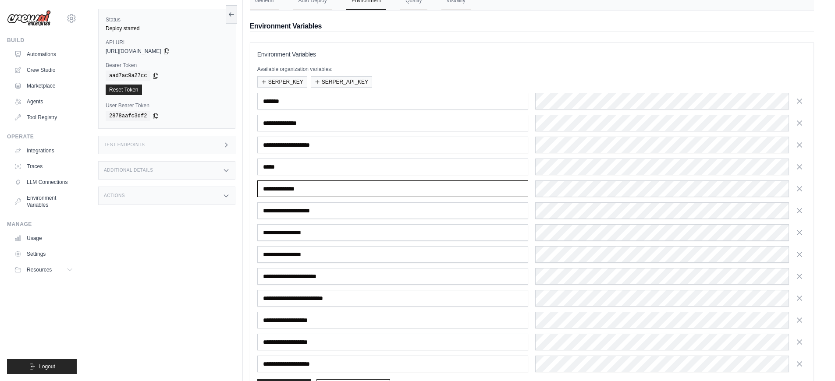
click at [341, 188] on input "**********" at bounding box center [392, 189] width 271 height 17
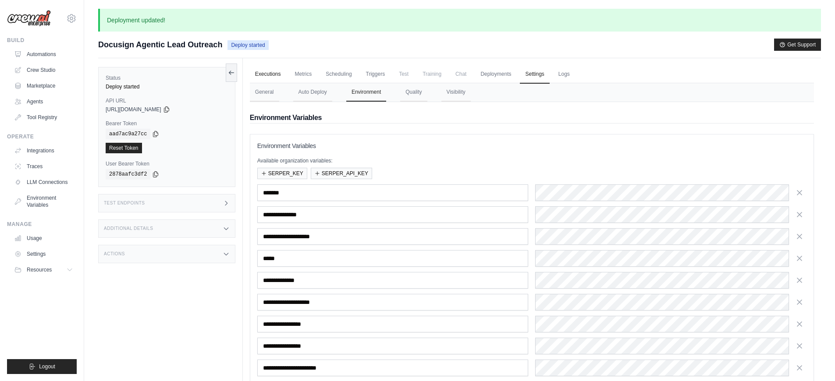
click at [267, 76] on link "Executions" at bounding box center [268, 74] width 36 height 18
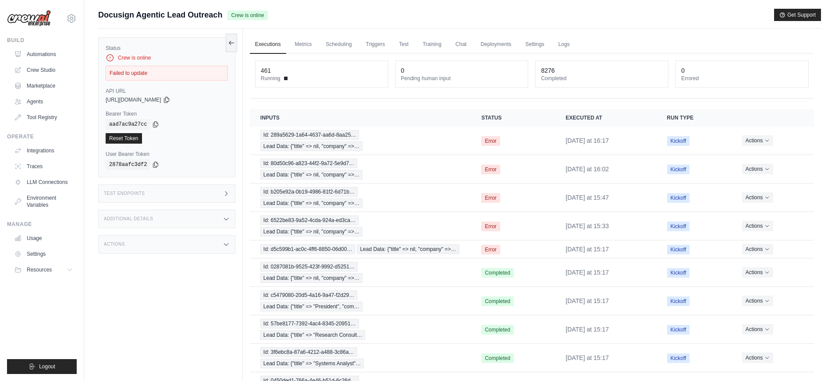
click at [192, 73] on div "Failed to update" at bounding box center [167, 73] width 122 height 15
copy div "Failed to update"
click at [48, 51] on link "Automations" at bounding box center [44, 54] width 66 height 14
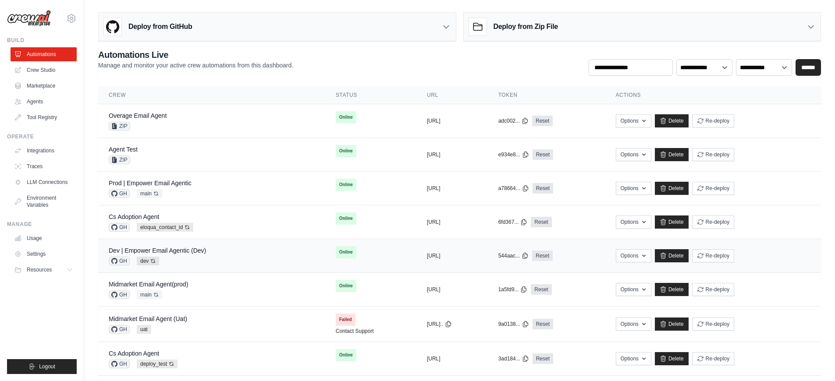
click at [181, 255] on div "Dev | Empower Email Agentic (Dev) GH dev Auto-deploy enabled" at bounding box center [157, 255] width 97 height 19
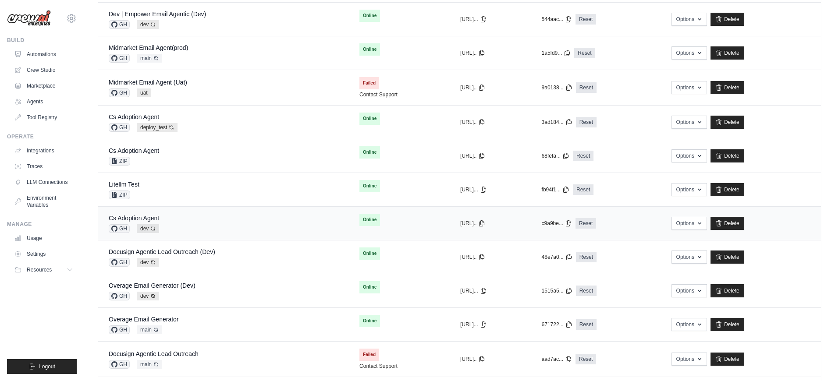
scroll to position [263, 0]
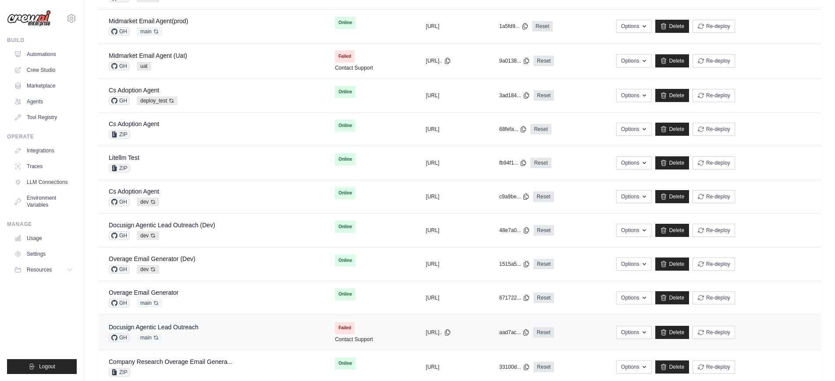
click at [247, 338] on div "Docusign Agentic Lead Outreach GH main Auto-deploy enabled" at bounding box center [211, 332] width 205 height 19
